Goal: Find specific page/section

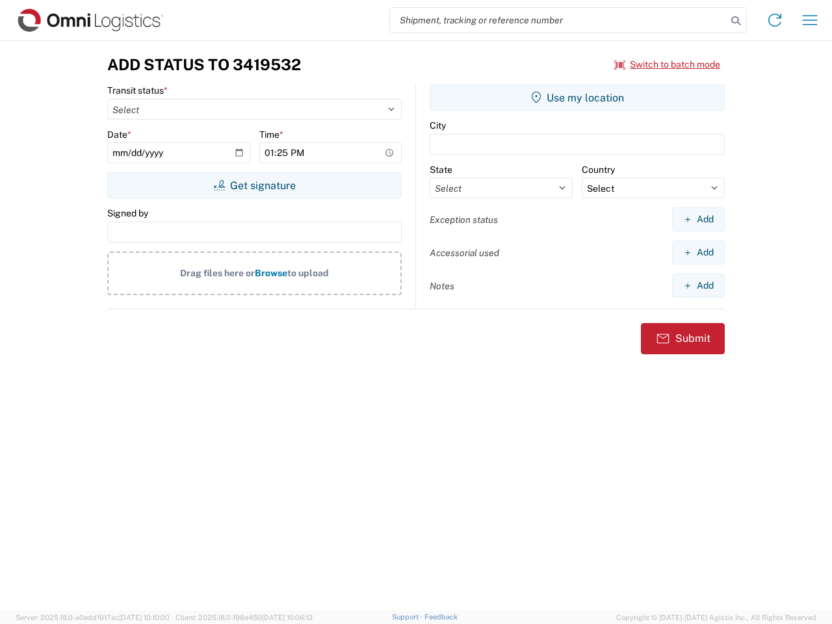
click at [558, 20] on input "search" at bounding box center [558, 20] width 337 height 25
click at [736, 21] on icon at bounding box center [736, 21] width 18 height 18
click at [775, 20] on icon at bounding box center [774, 20] width 21 height 21
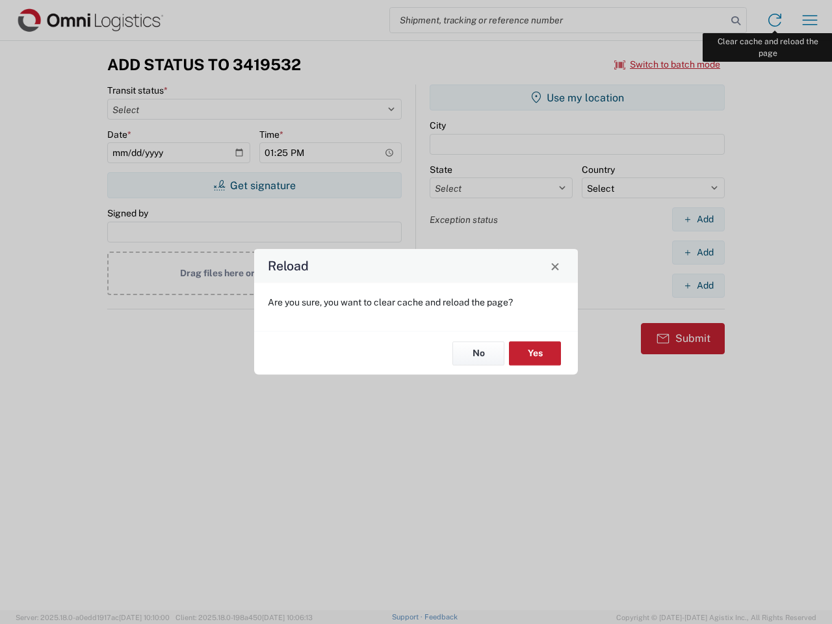
click at [810, 20] on div "Reload Are you sure, you want to clear cache and reload the page? No Yes" at bounding box center [416, 312] width 832 height 624
click at [668, 64] on div "Reload Are you sure, you want to clear cache and reload the page? No Yes" at bounding box center [416, 312] width 832 height 624
click at [254, 185] on div "Reload Are you sure, you want to clear cache and reload the page? No Yes" at bounding box center [416, 312] width 832 height 624
click at [577, 98] on div "Reload Are you sure, you want to clear cache and reload the page? No Yes" at bounding box center [416, 312] width 832 height 624
click at [698, 219] on div "Reload Are you sure, you want to clear cache and reload the page? No Yes" at bounding box center [416, 312] width 832 height 624
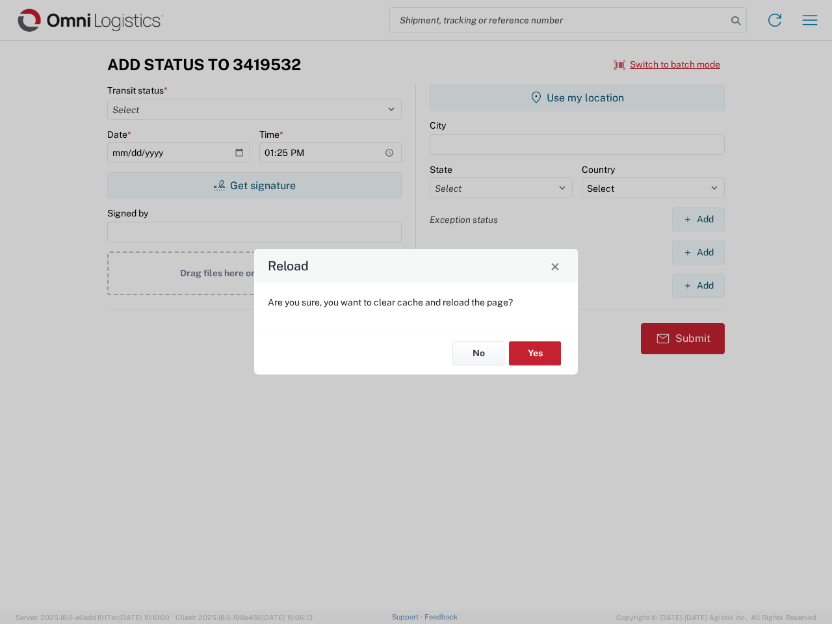
click at [698, 252] on div "Reload Are you sure, you want to clear cache and reload the page? No Yes" at bounding box center [416, 312] width 832 height 624
click at [698, 285] on div "Reload Are you sure, you want to clear cache and reload the page? No Yes" at bounding box center [416, 312] width 832 height 624
